Goal: Task Accomplishment & Management: Complete application form

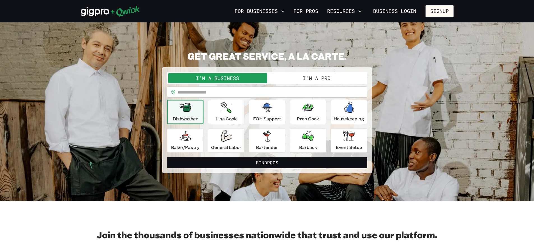
click at [330, 79] on button "I'm a Pro" at bounding box center [316, 78] width 99 height 10
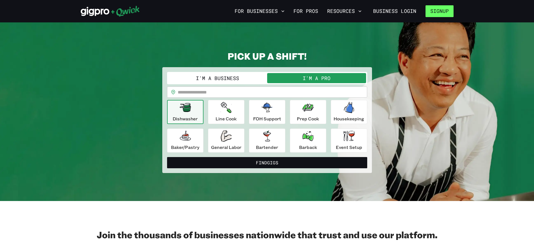
click at [442, 10] on button "Signup" at bounding box center [439, 11] width 28 height 12
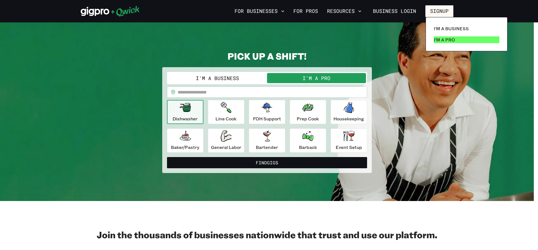
click at [447, 40] on p "I'm a Pro" at bounding box center [444, 39] width 21 height 7
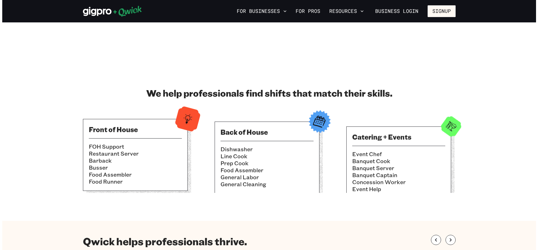
scroll to position [140, 0]
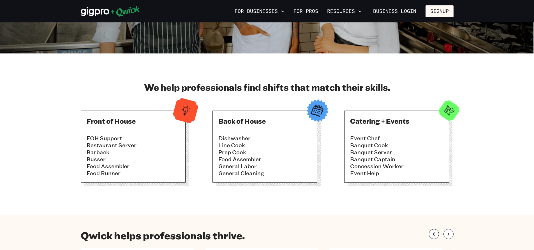
click at [145, 160] on li "Busser" at bounding box center [133, 159] width 93 height 7
click at [160, 146] on li "Restaurant Server" at bounding box center [133, 145] width 93 height 7
click at [447, 12] on button "Signup" at bounding box center [439, 11] width 28 height 12
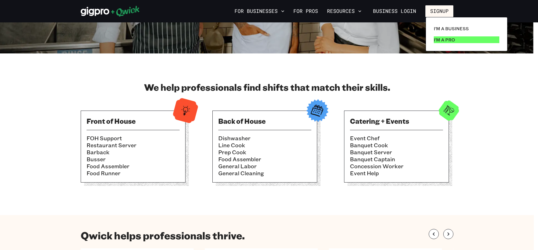
click at [448, 40] on p "I'm a Pro" at bounding box center [444, 39] width 21 height 7
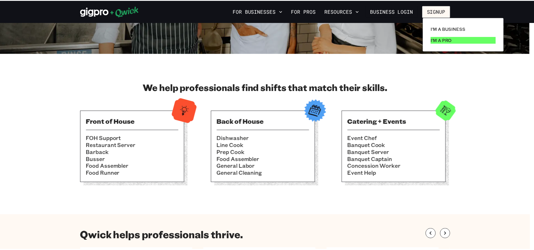
scroll to position [0, 0]
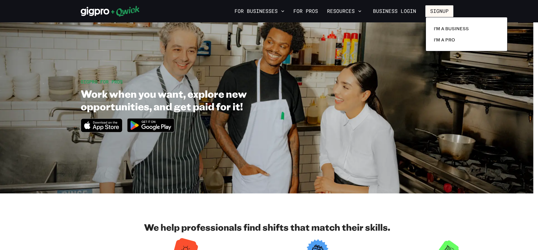
click at [157, 124] on div at bounding box center [269, 125] width 538 height 250
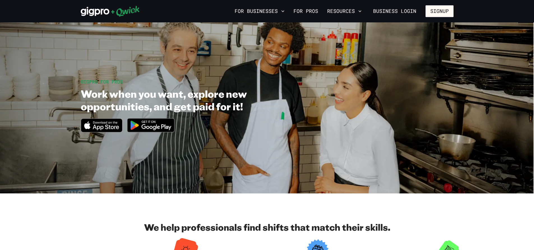
click at [155, 126] on img at bounding box center [151, 125] width 54 height 21
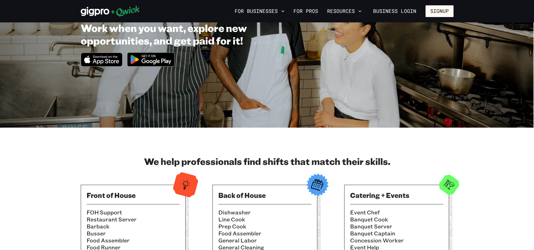
scroll to position [56, 0]
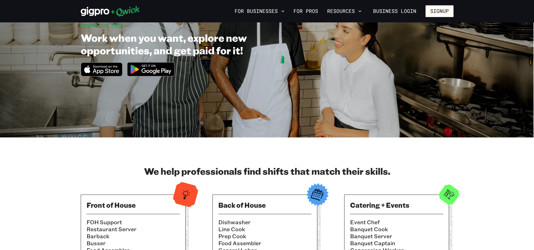
click at [158, 71] on img at bounding box center [151, 69] width 54 height 21
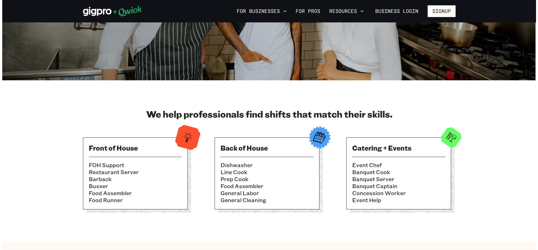
scroll to position [112, 0]
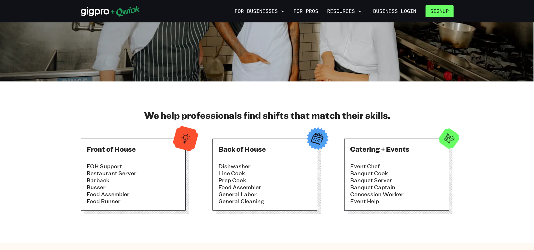
click at [443, 12] on button "Signup" at bounding box center [439, 11] width 28 height 12
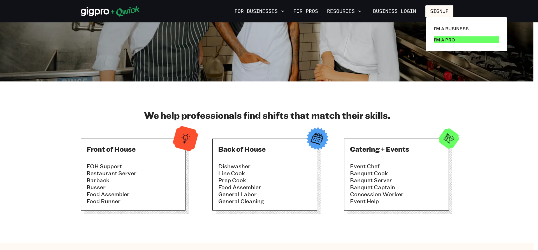
click at [443, 39] on p "I'm a Pro" at bounding box center [444, 39] width 21 height 7
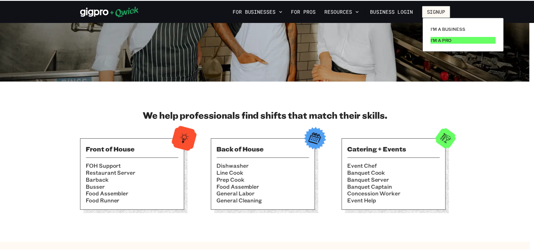
scroll to position [0, 0]
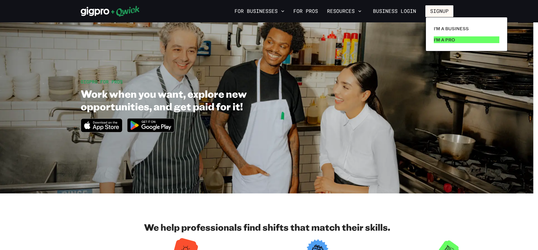
click at [443, 39] on p "I'm a Pro" at bounding box center [444, 39] width 21 height 7
click at [161, 128] on div at bounding box center [269, 125] width 538 height 250
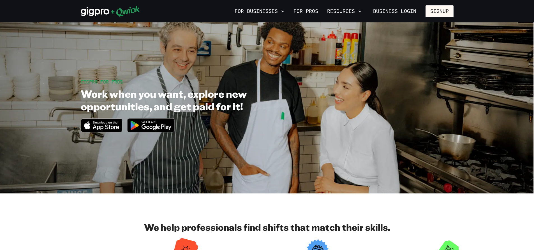
click at [162, 129] on div "I'm a Business I'm a Pro" at bounding box center [267, 125] width 534 height 250
click at [156, 124] on img at bounding box center [151, 125] width 54 height 21
